Goal: Book appointment/travel/reservation

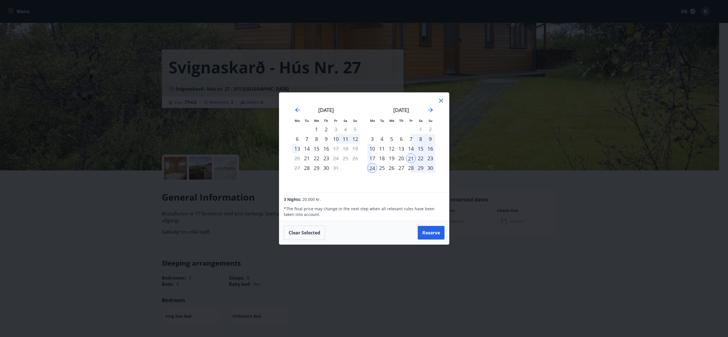
click at [438, 101] on icon at bounding box center [441, 100] width 7 height 7
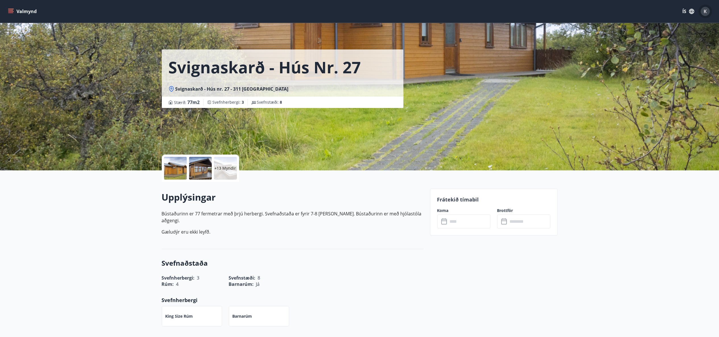
click at [705, 10] on span "K" at bounding box center [705, 11] width 3 height 6
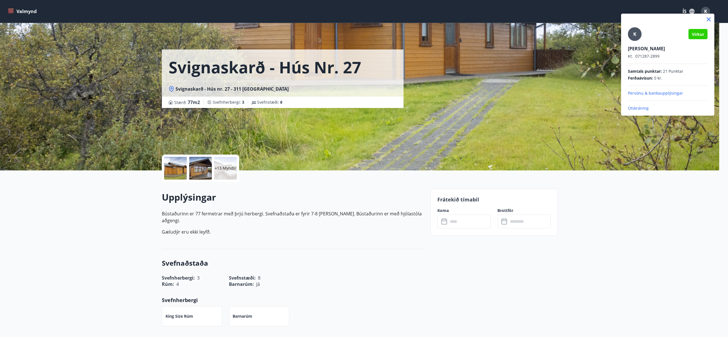
click at [456, 224] on div at bounding box center [364, 168] width 728 height 337
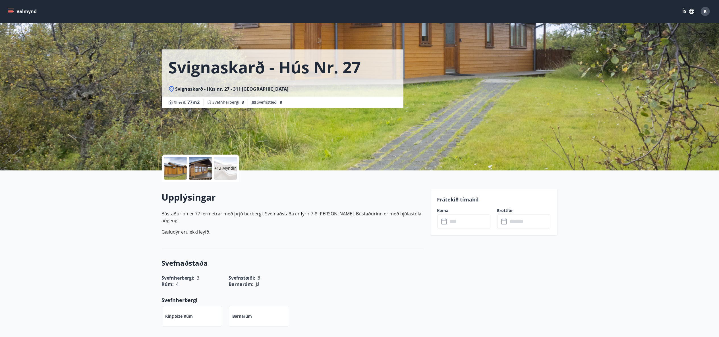
click at [445, 223] on icon at bounding box center [444, 221] width 7 height 7
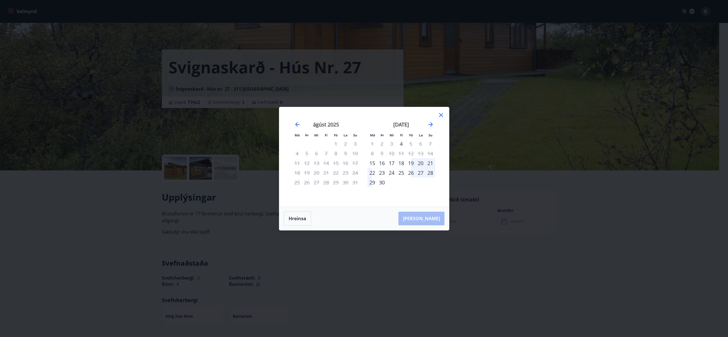
click at [431, 123] on icon "Move forward to switch to the next month." at bounding box center [430, 124] width 5 height 5
click at [411, 174] on div "21" at bounding box center [411, 173] width 10 height 10
click at [412, 173] on div "21" at bounding box center [411, 173] width 10 height 10
click at [411, 172] on div "21" at bounding box center [411, 173] width 10 height 10
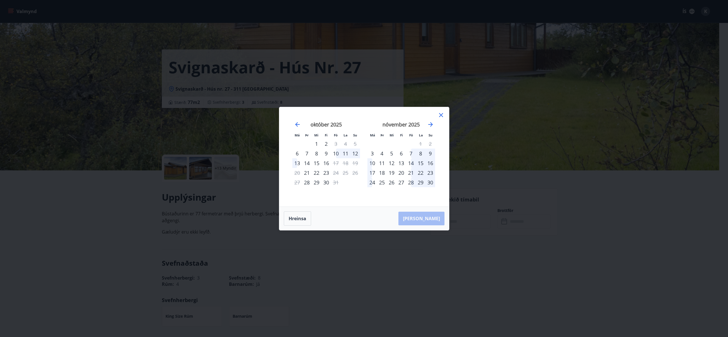
click at [409, 173] on div "21" at bounding box center [411, 173] width 10 height 10
click at [415, 171] on div "21" at bounding box center [411, 173] width 10 height 10
click at [426, 172] on div "23" at bounding box center [430, 173] width 10 height 10
click at [452, 127] on div "Má Þr Mi Fi Fö La Su Má Þr Mi Fi Fö La Su september 2025 1 2 3 4 5 6 7 8 9 10 1…" at bounding box center [364, 168] width 728 height 337
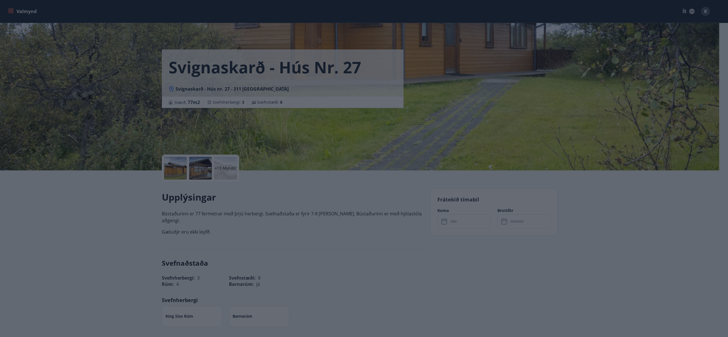
click at [445, 116] on div "Svignaskarð - Hús nr. 27 Svignaskarð - Hús nr. 27 - 311 Borgarnesi Stærð : 77 m…" at bounding box center [360, 85] width 396 height 171
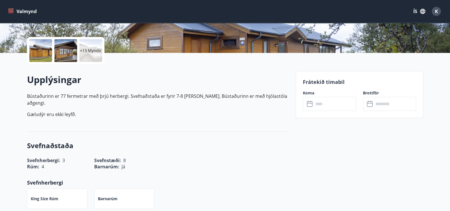
scroll to position [128, 0]
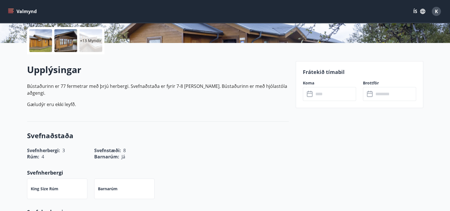
click at [333, 96] on input "text" at bounding box center [334, 94] width 42 height 14
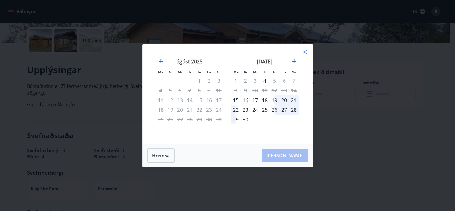
click at [293, 64] on icon "Move forward to switch to the next month." at bounding box center [294, 61] width 7 height 7
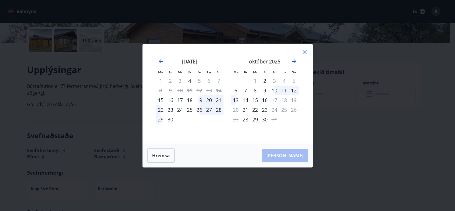
click at [293, 64] on icon "Move forward to switch to the next month." at bounding box center [294, 61] width 7 height 7
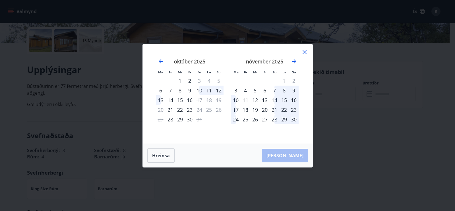
click at [274, 108] on div "21" at bounding box center [275, 110] width 10 height 10
click at [276, 110] on div "21" at bounding box center [275, 110] width 10 height 10
click at [293, 111] on div "23" at bounding box center [294, 110] width 10 height 10
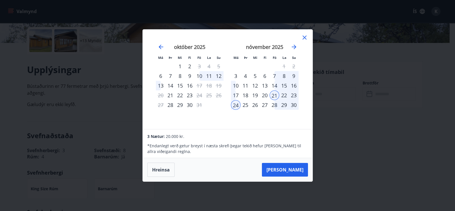
click at [292, 170] on button "Taka Frá" at bounding box center [285, 170] width 46 height 14
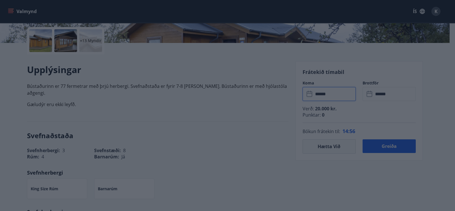
type input "******"
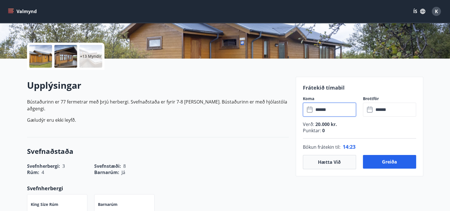
scroll to position [114, 0]
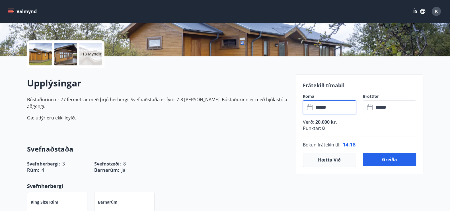
click at [388, 160] on button "Greiða" at bounding box center [389, 160] width 53 height 14
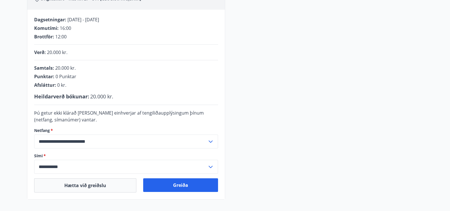
scroll to position [111, 0]
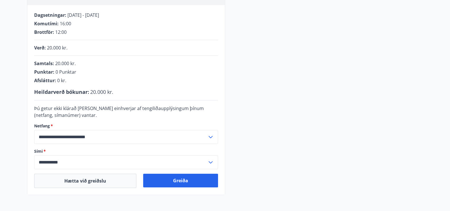
click at [177, 182] on button "Greiða" at bounding box center [180, 181] width 75 height 14
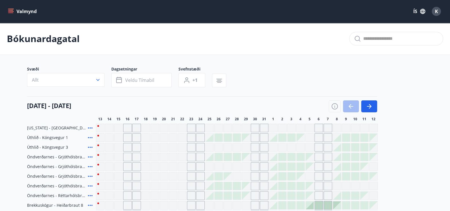
click at [438, 12] on div "K" at bounding box center [435, 11] width 9 height 9
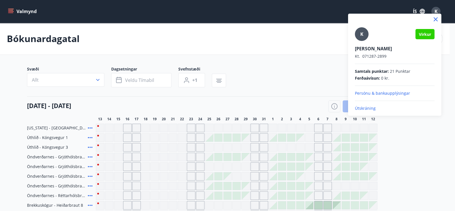
click at [379, 93] on p "Persónu & bankaupplýsingar" at bounding box center [395, 93] width 80 height 6
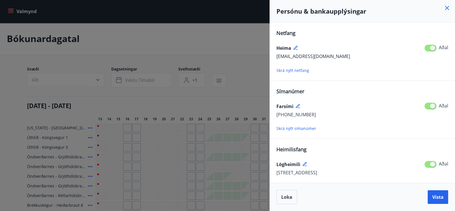
click at [449, 8] on icon at bounding box center [447, 8] width 7 height 7
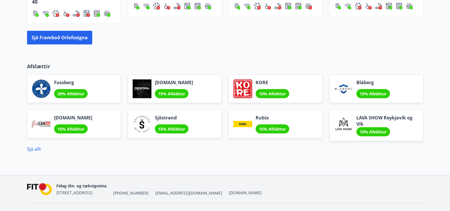
scroll to position [455, 0]
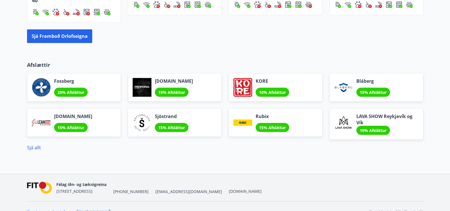
click at [35, 145] on link "Sjá allt" at bounding box center [34, 147] width 14 height 6
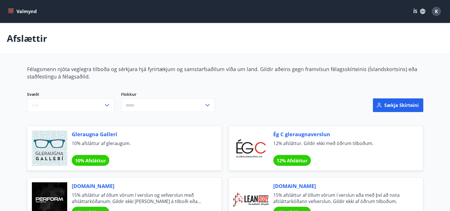
click at [8, 10] on icon "menu" at bounding box center [10, 10] width 5 height 1
click at [420, 12] on icon "button" at bounding box center [422, 11] width 5 height 5
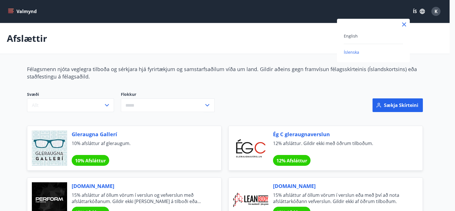
click at [350, 37] on span "English" at bounding box center [351, 35] width 14 height 5
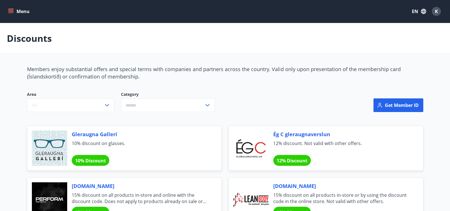
click at [11, 11] on icon "menu" at bounding box center [11, 12] width 6 height 6
click at [283, 88] on div "Area All Category ​" at bounding box center [154, 105] width 268 height 41
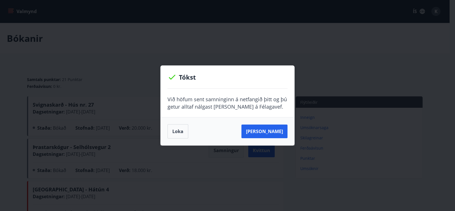
click at [263, 132] on button "Sjá samning" at bounding box center [264, 132] width 46 height 14
click at [175, 130] on button "Loka" at bounding box center [177, 131] width 21 height 14
